Goal: Task Accomplishment & Management: Complete application form

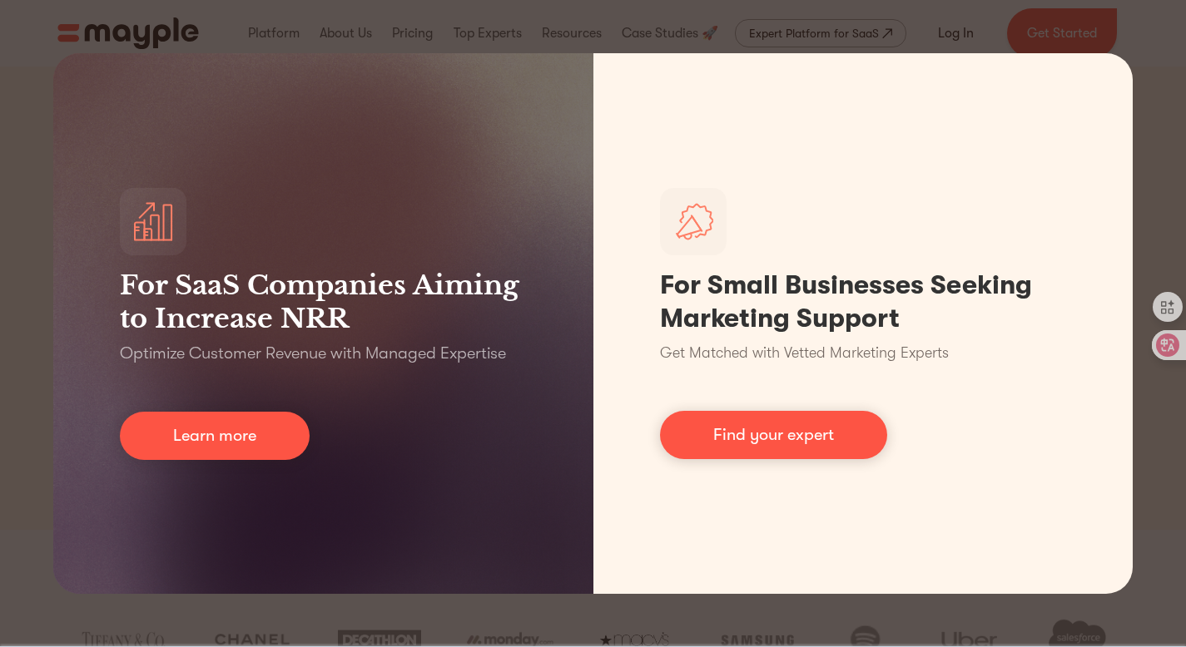
click at [1142, 87] on div "For SaaS Companies Aiming to Increase NRR Optimize Customer Revenue with Manage…" at bounding box center [593, 323] width 1186 height 647
click at [630, 627] on div "For SaaS Companies Aiming to Increase NRR Optimize Customer Revenue with Manage…" at bounding box center [593, 323] width 1186 height 647
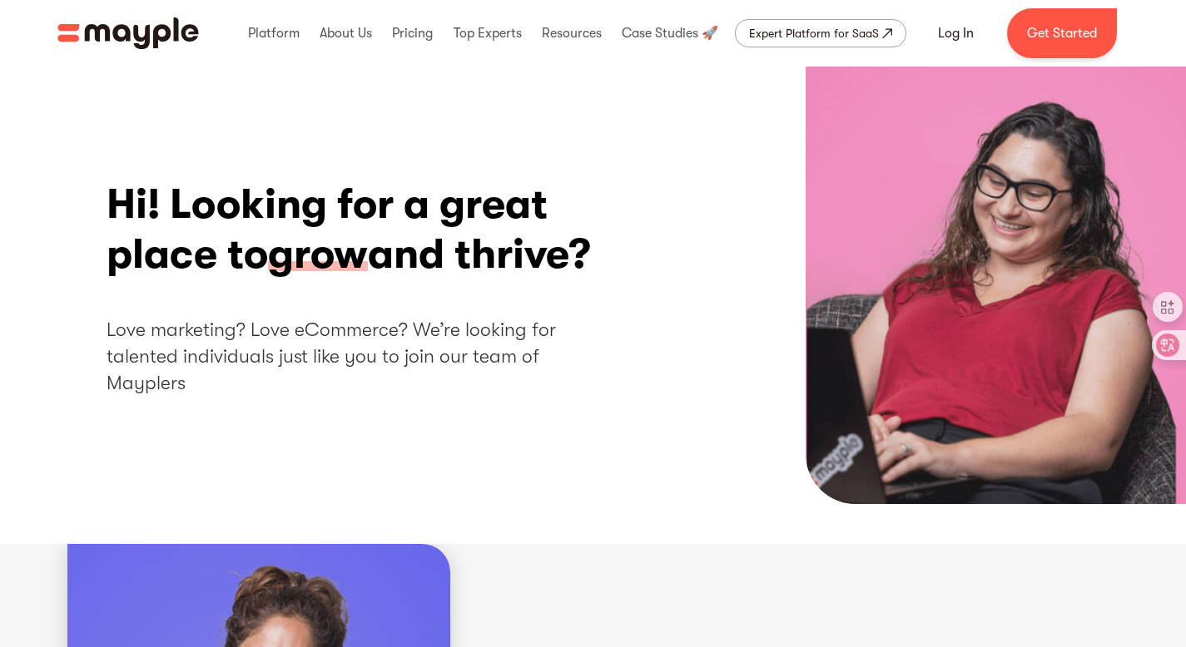
click at [1083, 37] on link "Get Started" at bounding box center [1062, 33] width 110 height 50
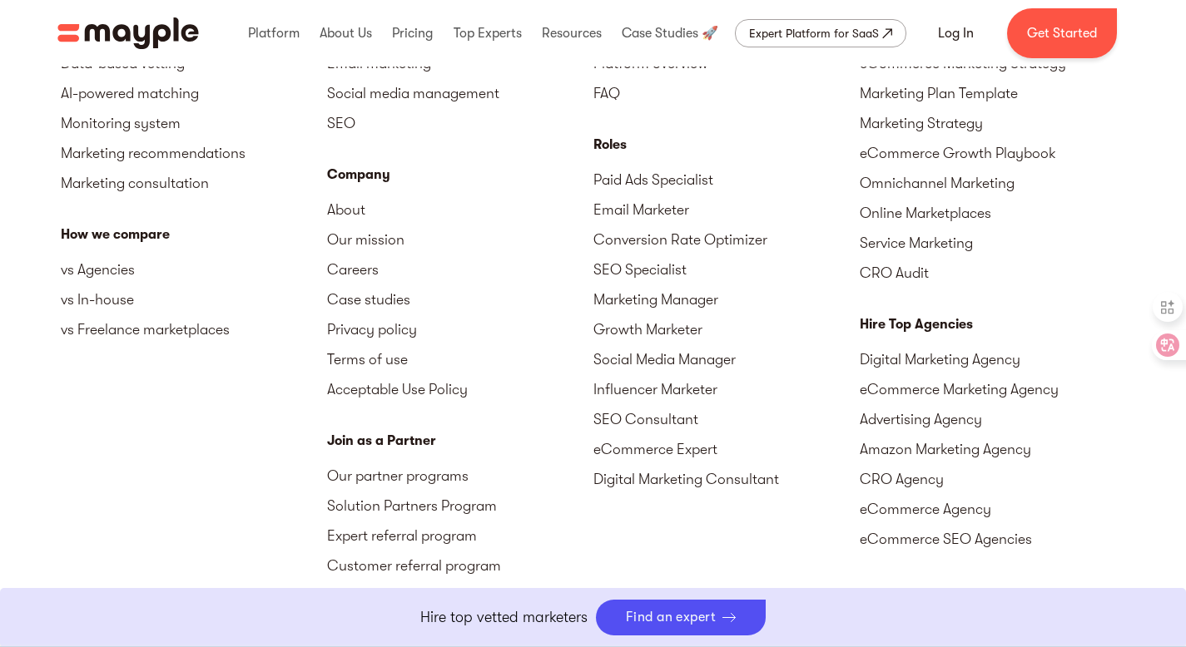
scroll to position [4159, 0]
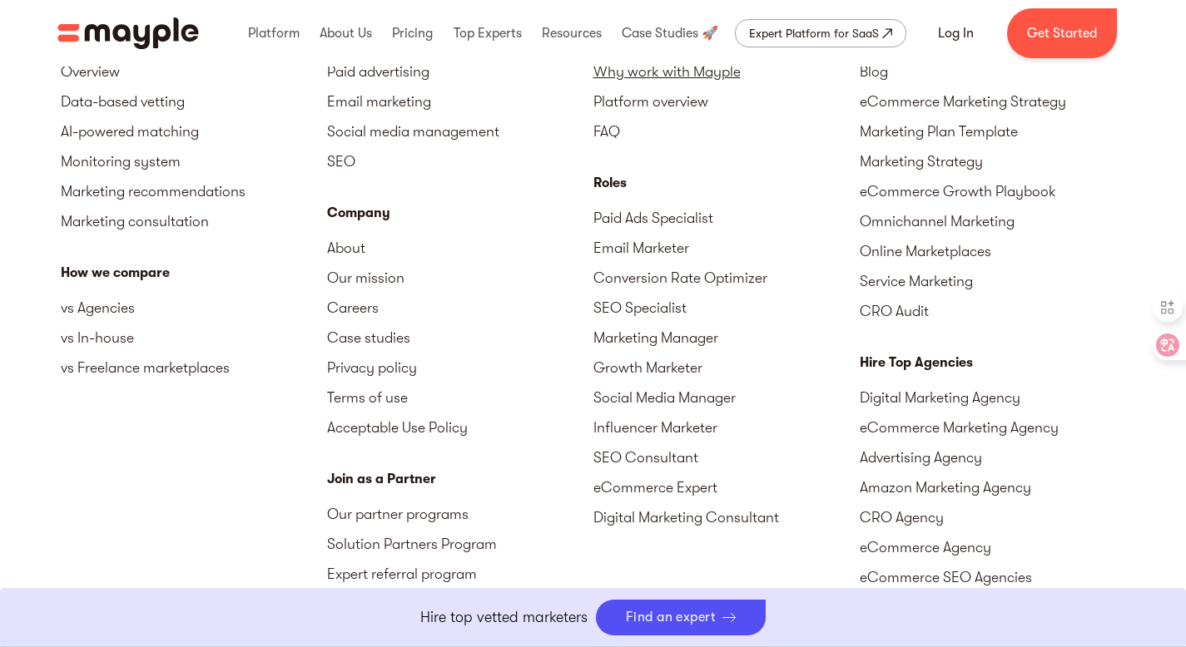
click at [736, 87] on link "Why work with Mayple" at bounding box center [726, 72] width 266 height 30
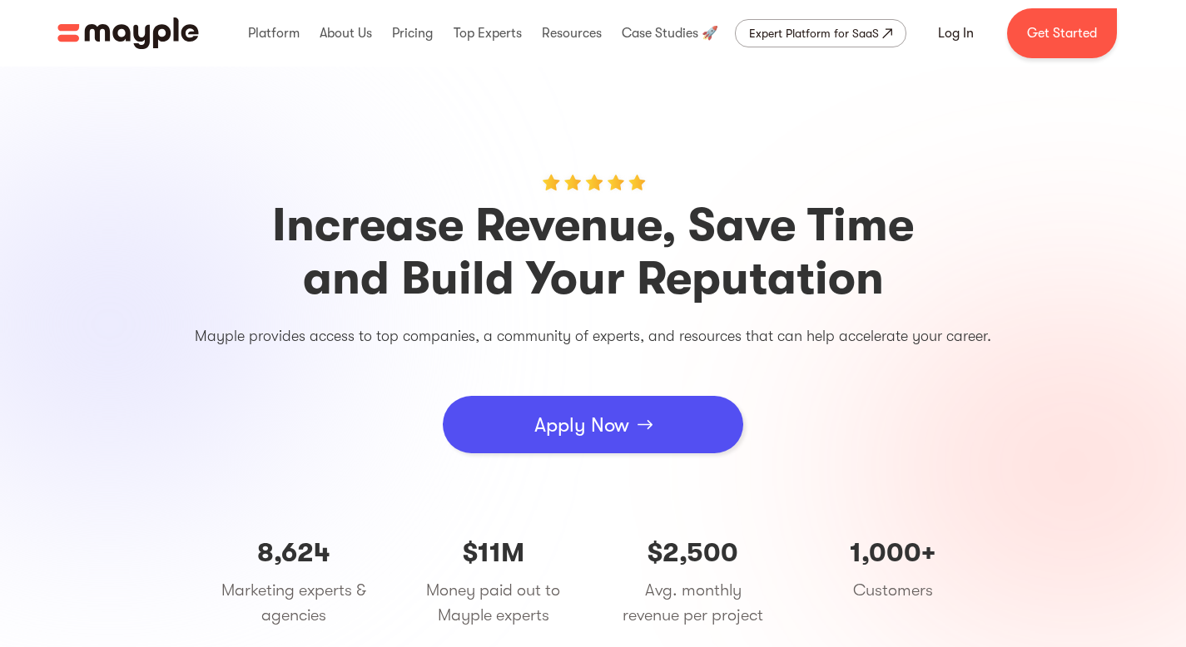
click at [671, 428] on link "Apply Now" at bounding box center [593, 424] width 300 height 57
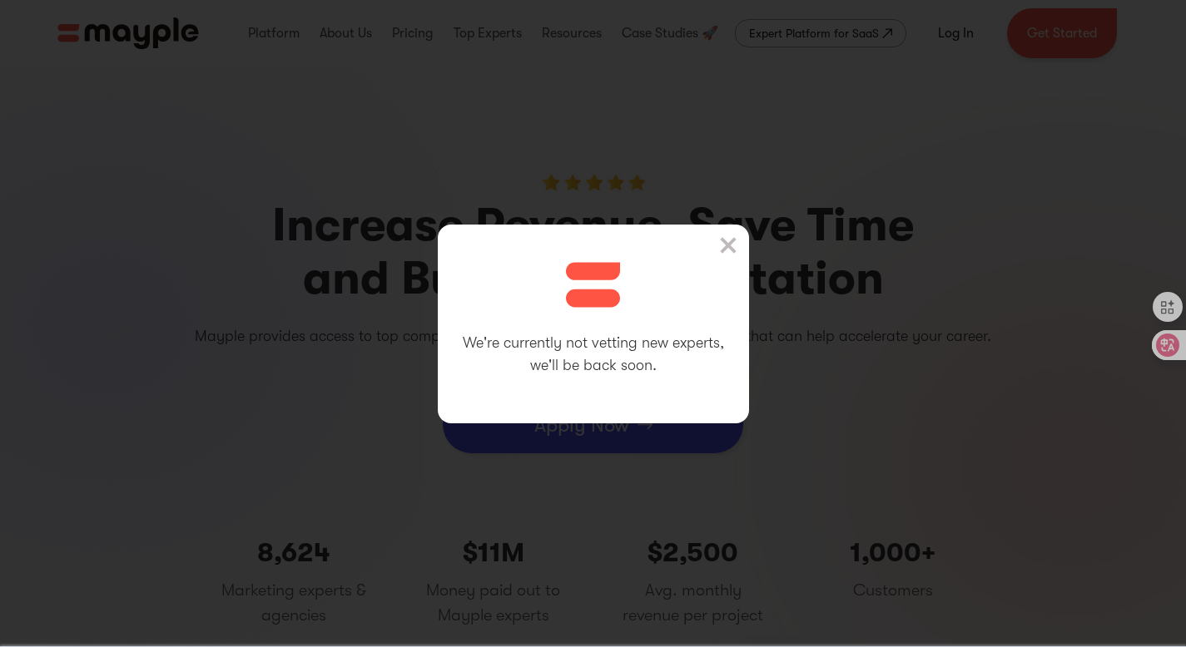
click at [731, 240] on img at bounding box center [728, 245] width 17 height 17
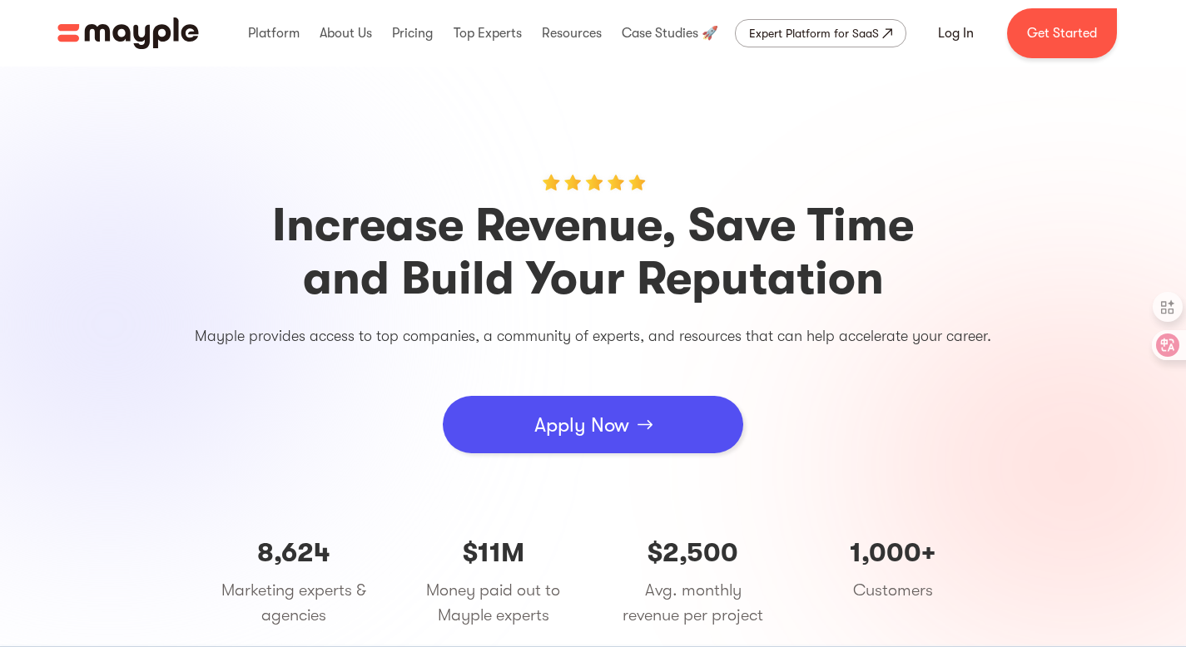
click at [610, 413] on div "Apply Now" at bounding box center [581, 425] width 95 height 50
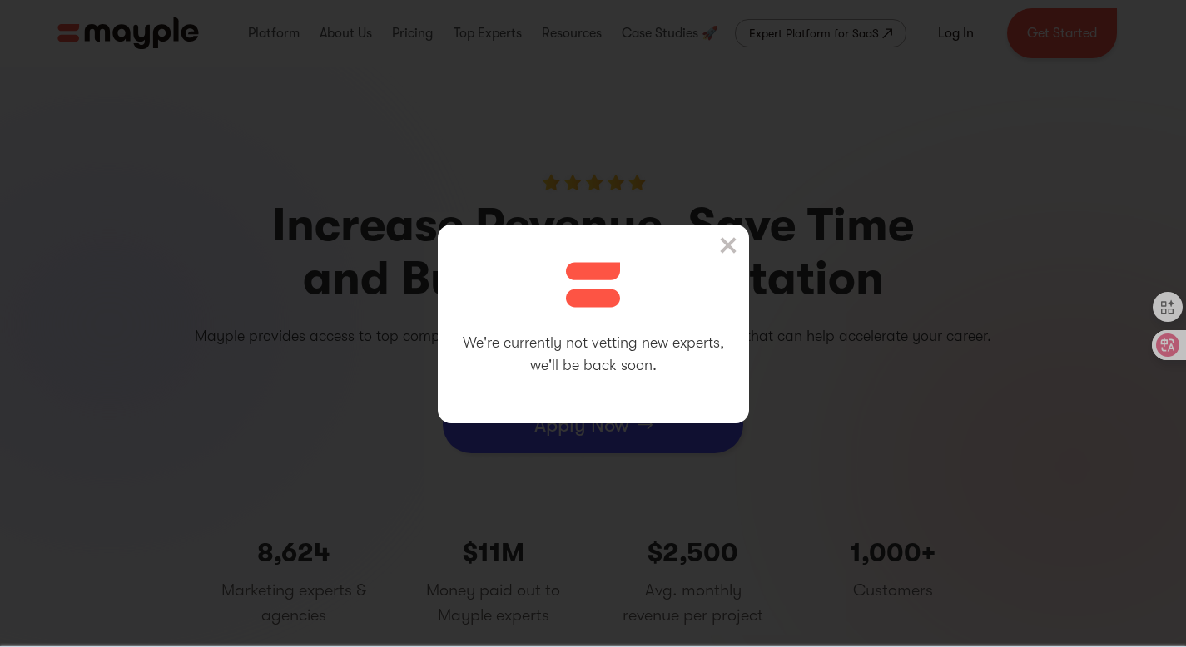
click at [736, 241] on img at bounding box center [728, 245] width 17 height 17
